Goal: Navigation & Orientation: Understand site structure

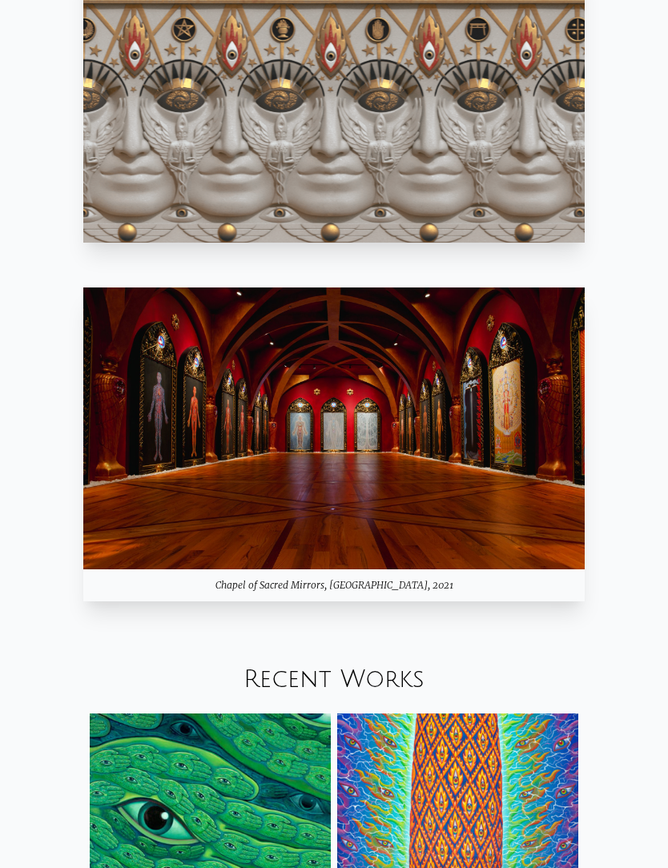
scroll to position [1238, 0]
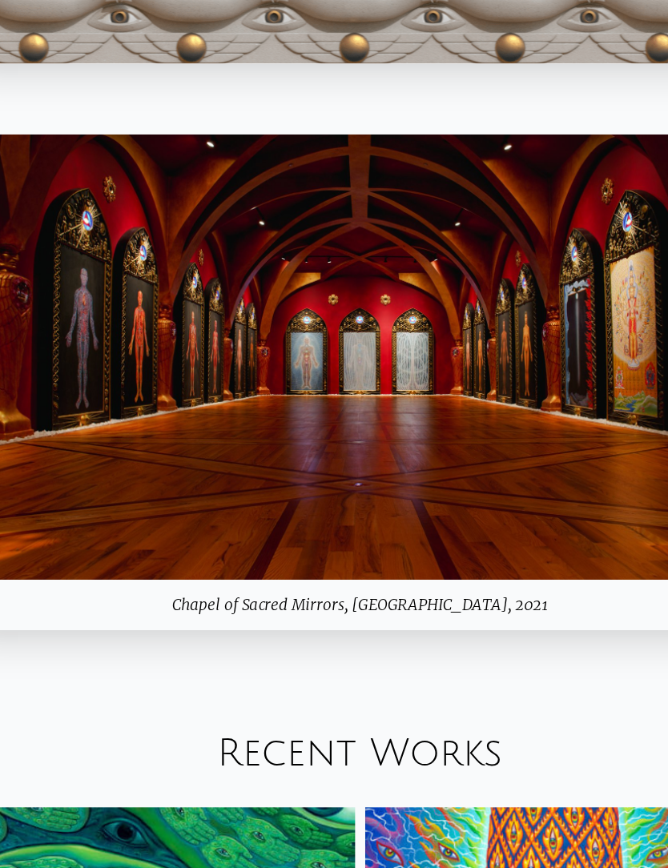
click at [300, 272] on img at bounding box center [333, 408] width 501 height 282
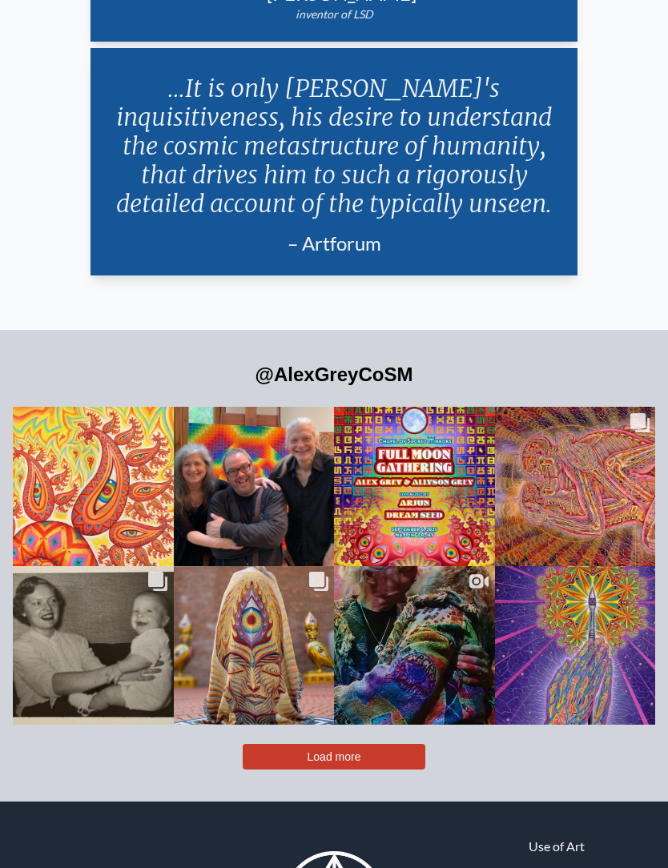
scroll to position [3843, 0]
click at [578, 520] on div "In the center of the couple a subtle crystalline Shri yantra, one of the most a…" at bounding box center [575, 498] width 130 height 45
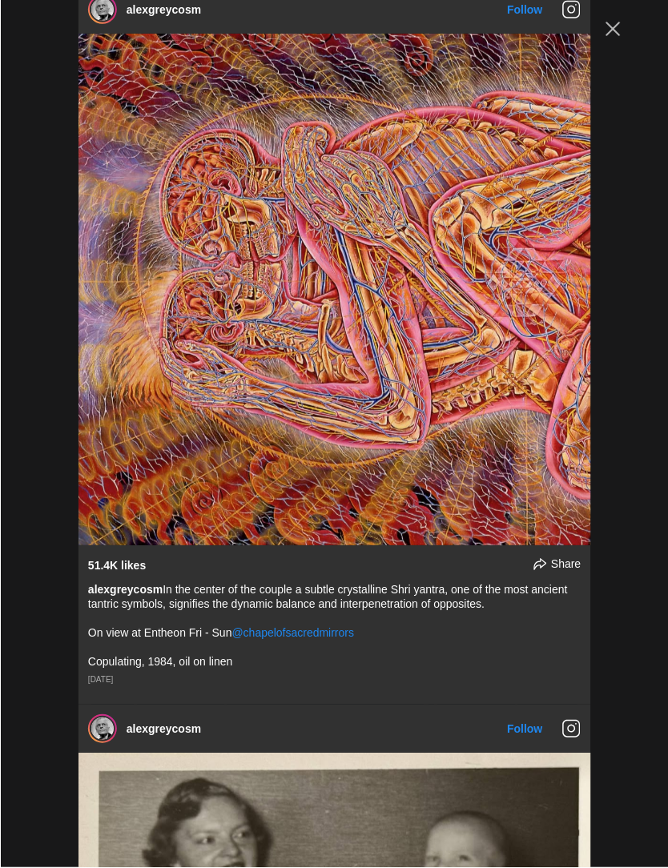
scroll to position [3605, 0]
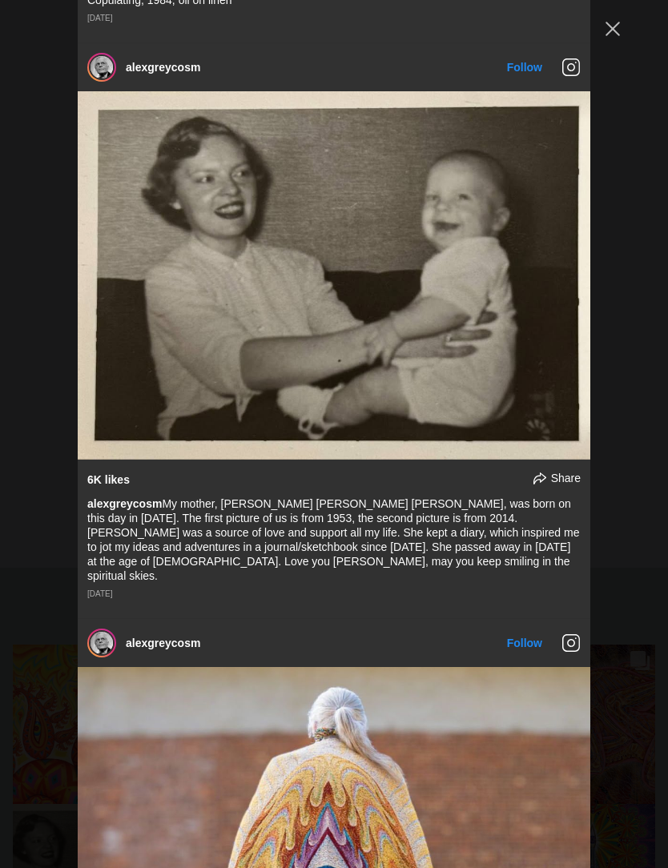
click at [609, 29] on button "Close Instagram Feed Popup" at bounding box center [613, 29] width 26 height 26
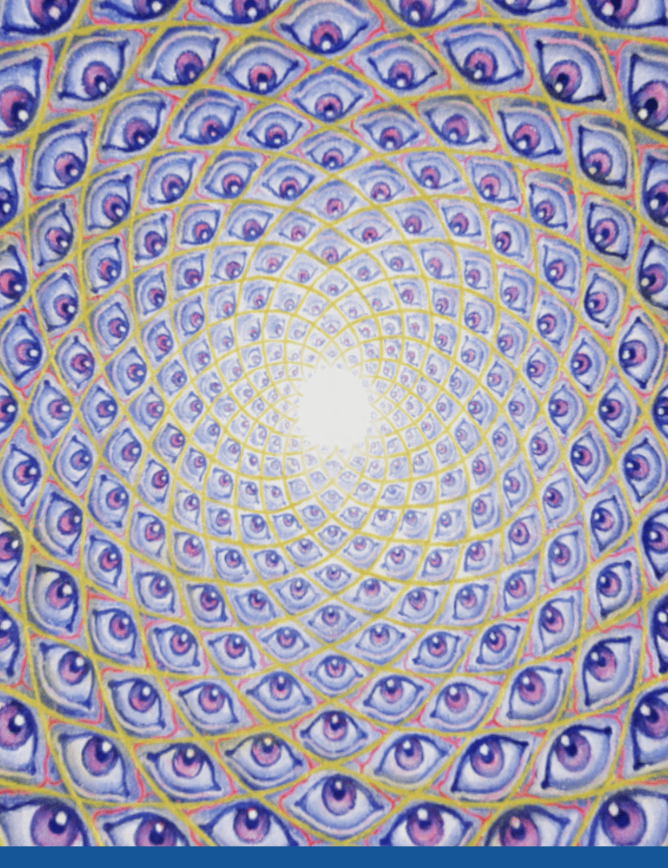
scroll to position [0, 0]
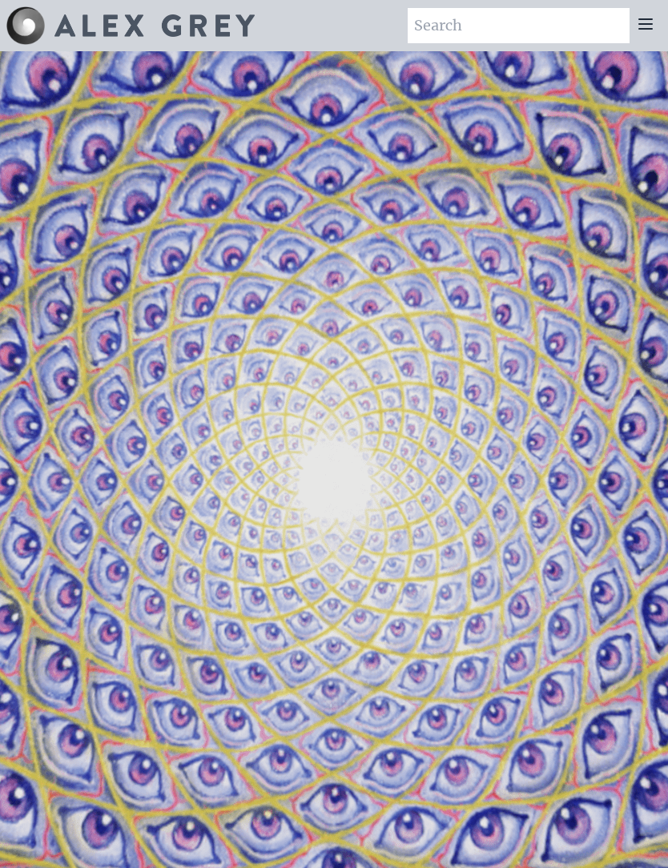
click at [652, 22] on icon at bounding box center [645, 23] width 19 height 19
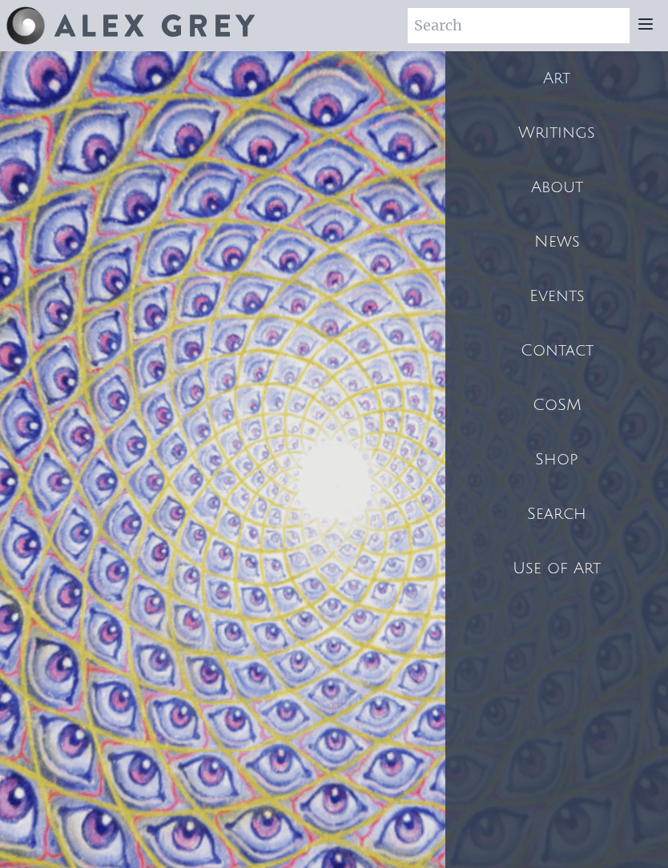
click at [558, 408] on div "CoSM" at bounding box center [556, 405] width 223 height 54
click at [572, 516] on div "Search" at bounding box center [556, 514] width 223 height 54
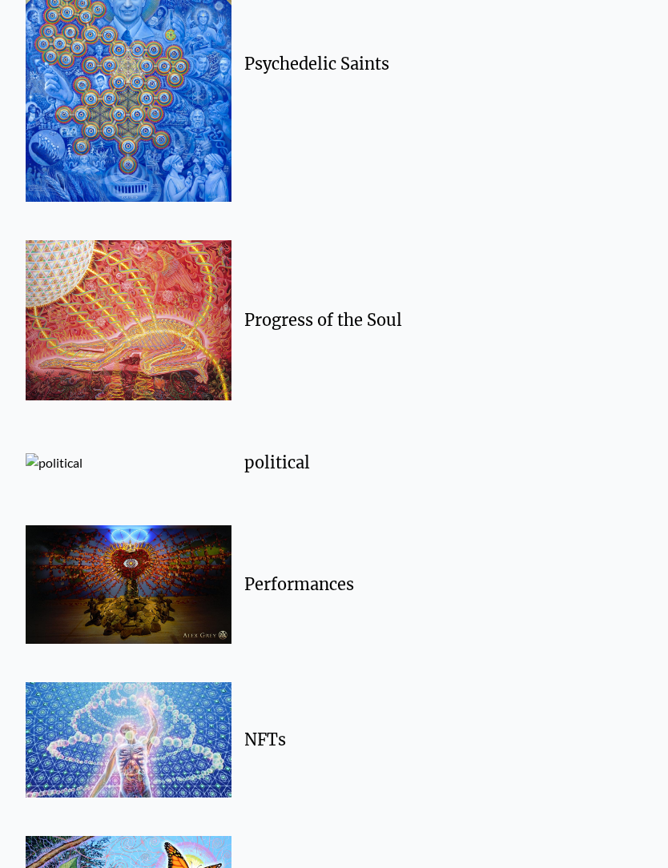
scroll to position [2011, 0]
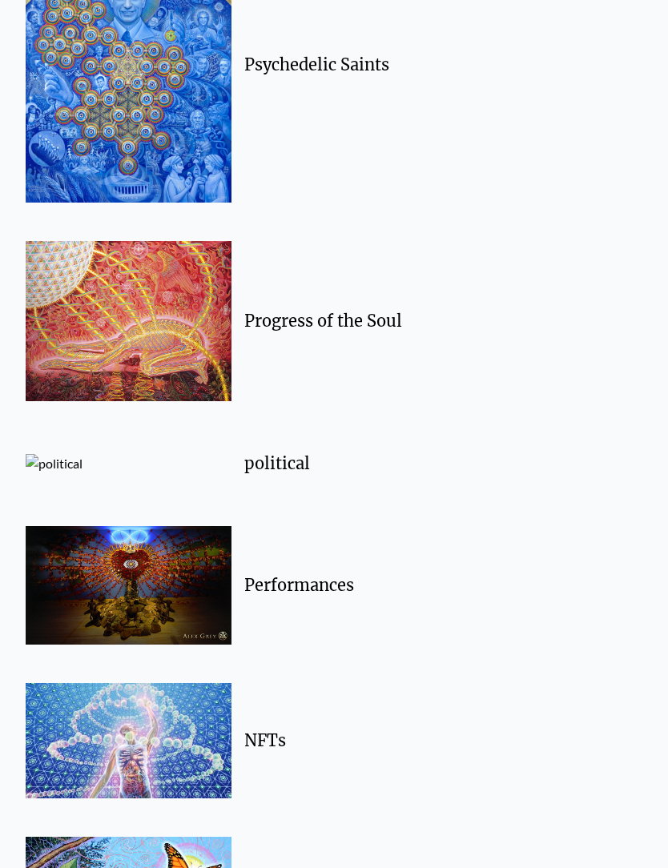
click at [75, 354] on img at bounding box center [129, 321] width 206 height 160
click at [178, 332] on img at bounding box center [129, 322] width 206 height 160
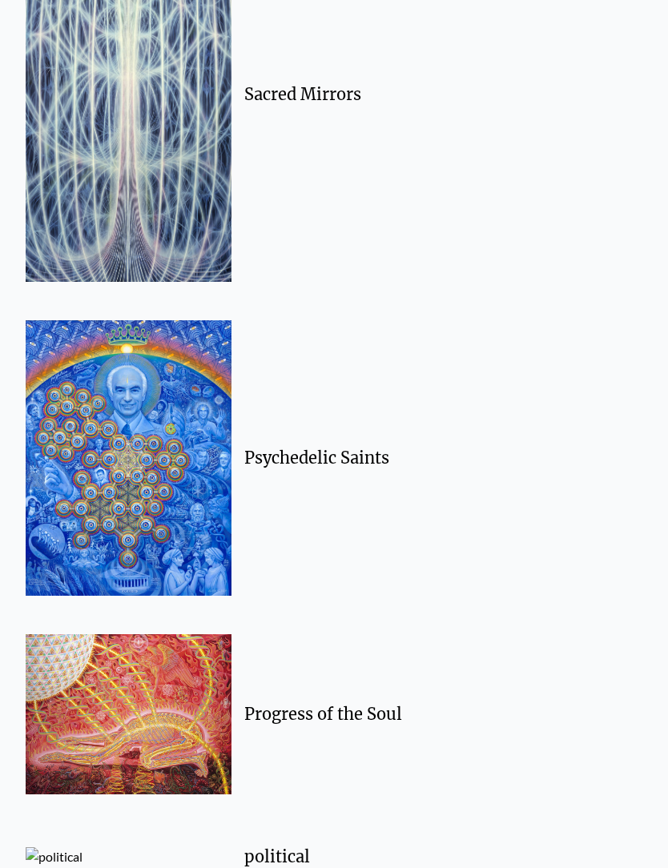
scroll to position [1621, 0]
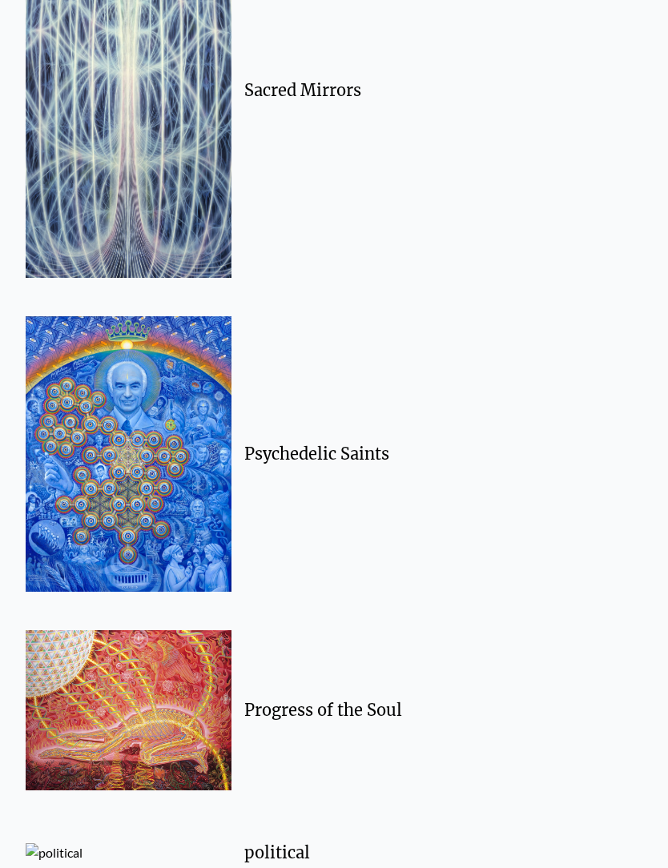
click at [185, 497] on img at bounding box center [129, 454] width 206 height 275
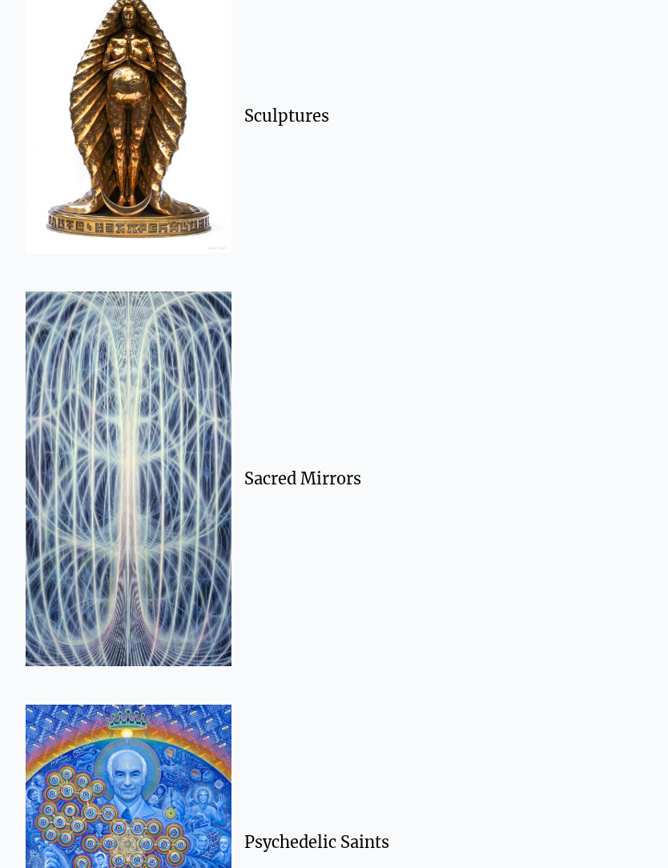
scroll to position [1234, 0]
click at [155, 492] on img at bounding box center [129, 478] width 206 height 374
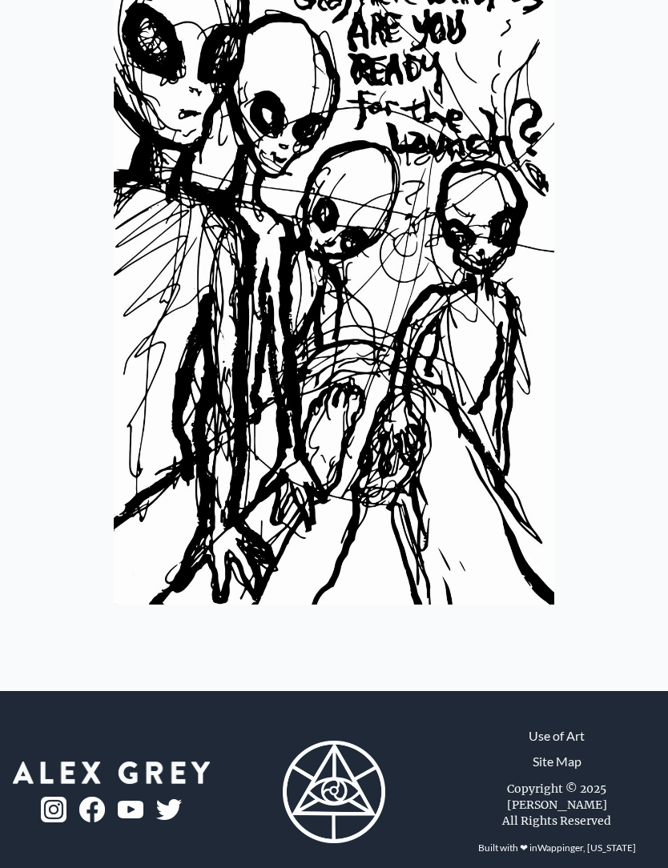
scroll to position [228, 0]
click at [599, 409] on div at bounding box center [334, 257] width 668 height 868
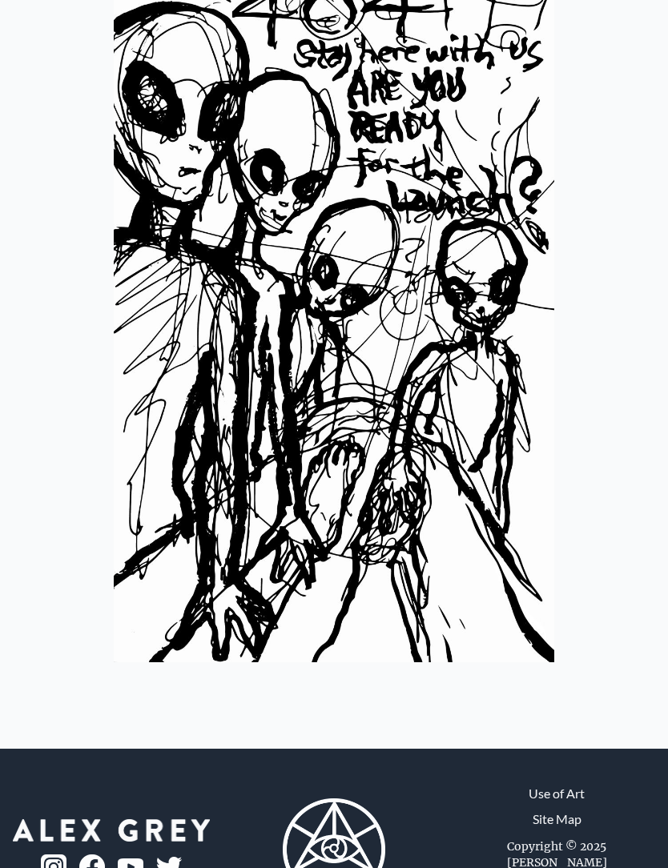
scroll to position [237, 0]
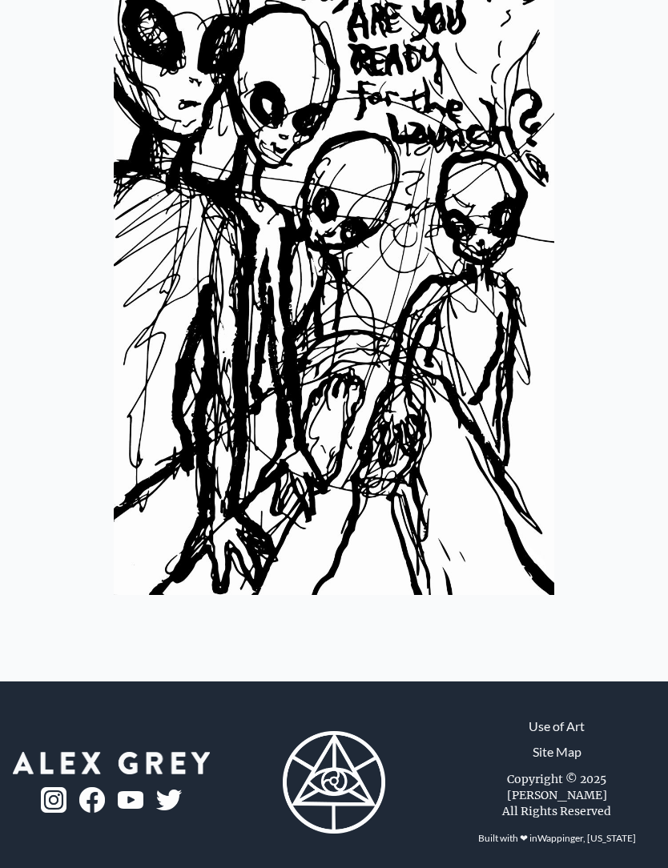
click at [558, 762] on link "Site Map" at bounding box center [556, 752] width 49 height 19
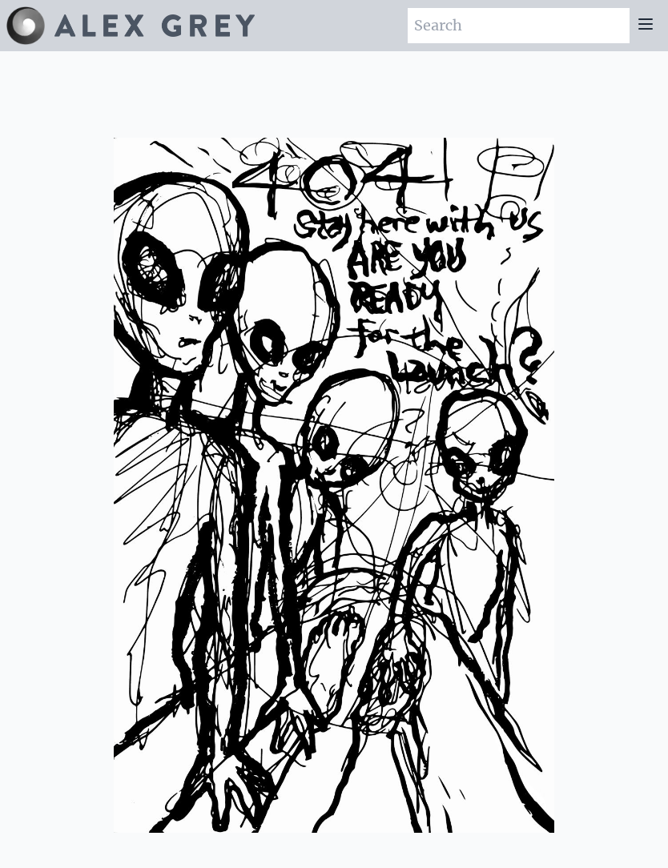
scroll to position [290, 0]
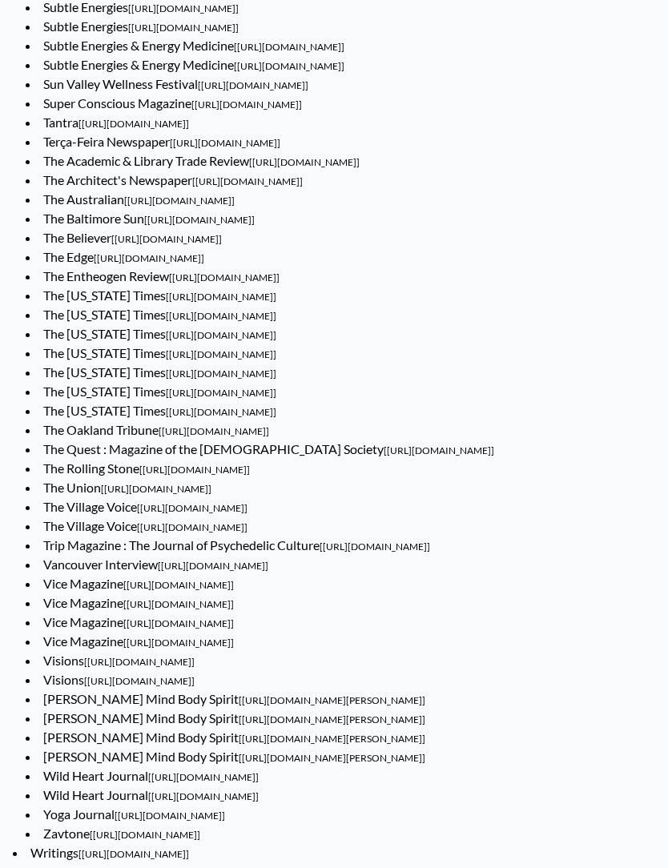
scroll to position [1971, 0]
